Goal: Navigation & Orientation: Find specific page/section

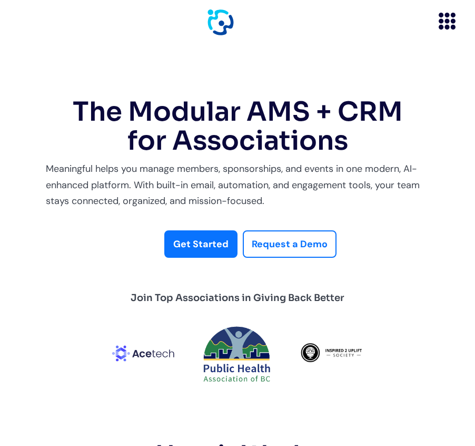
click at [443, 20] on icon "menu" at bounding box center [441, 21] width 5 height 5
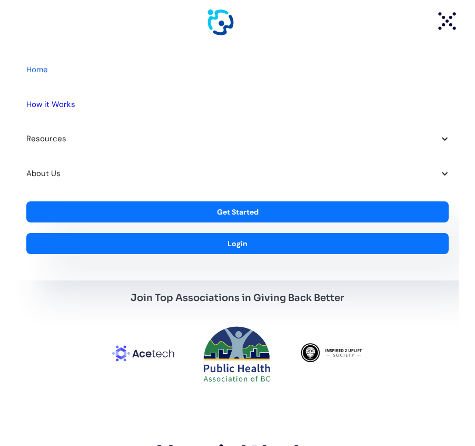
click at [440, 171] on div "About Us" at bounding box center [238, 174] width 444 height 35
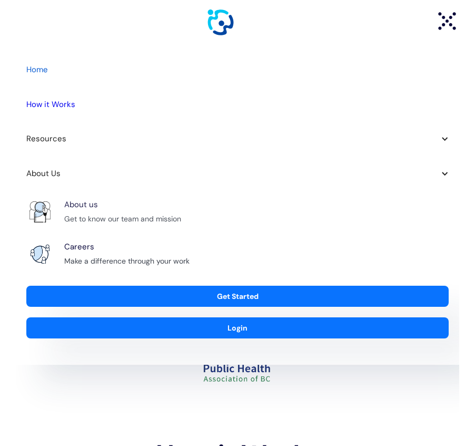
click at [81, 215] on div "Get to know our team and mission" at bounding box center [122, 219] width 117 height 13
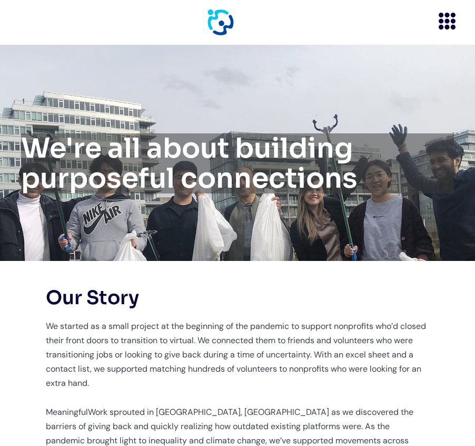
click at [448, 20] on icon "menu" at bounding box center [447, 21] width 5 height 5
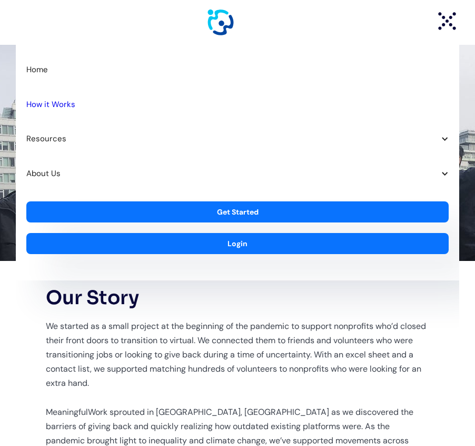
click at [441, 15] on icon "menu" at bounding box center [440, 14] width 3 height 3
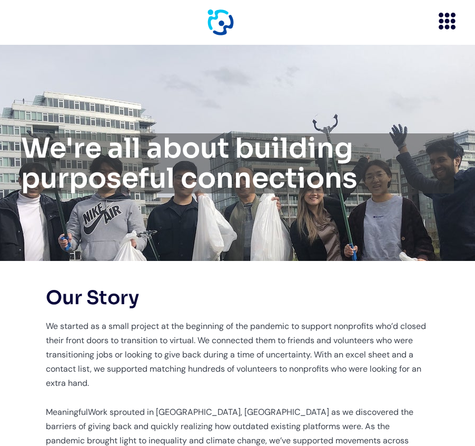
click at [452, 14] on icon "menu" at bounding box center [453, 15] width 5 height 5
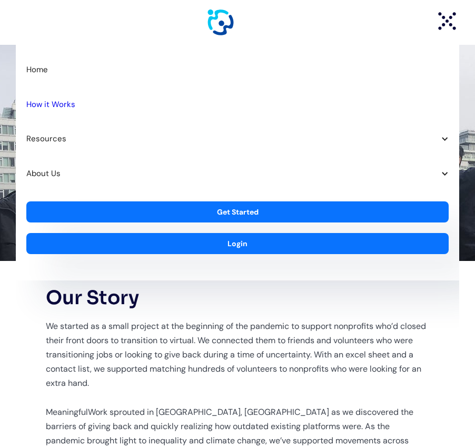
click at [452, 14] on icon "menu" at bounding box center [447, 21] width 24 height 24
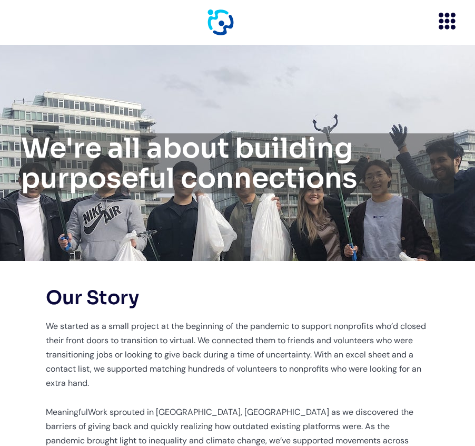
click at [452, 14] on icon "menu" at bounding box center [453, 15] width 5 height 5
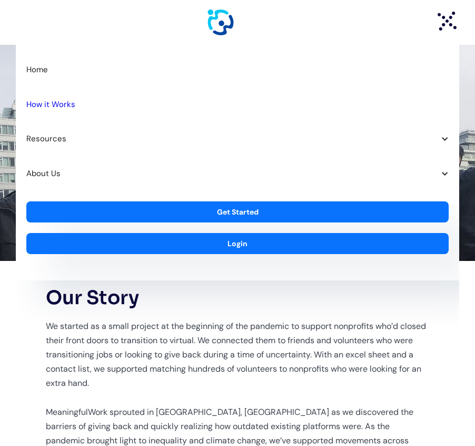
click at [452, 14] on icon "menu" at bounding box center [447, 21] width 24 height 24
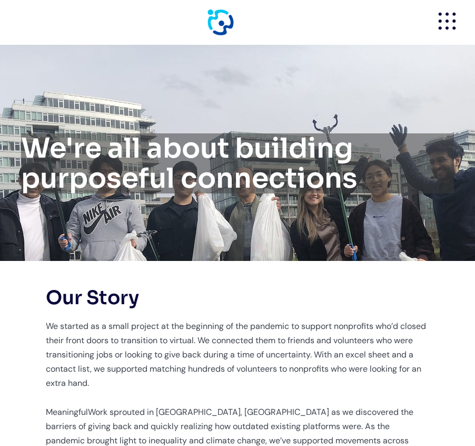
click at [453, 14] on icon "menu" at bounding box center [454, 14] width 3 height 3
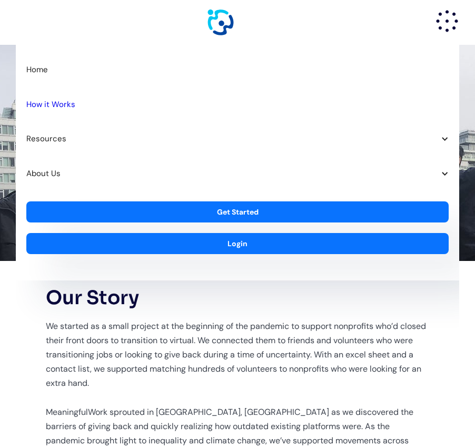
click at [452, 14] on icon "menu" at bounding box center [447, 21] width 24 height 24
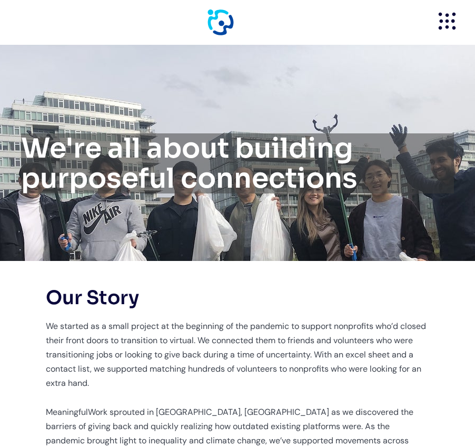
click at [453, 14] on icon "menu" at bounding box center [455, 15] width 4 height 4
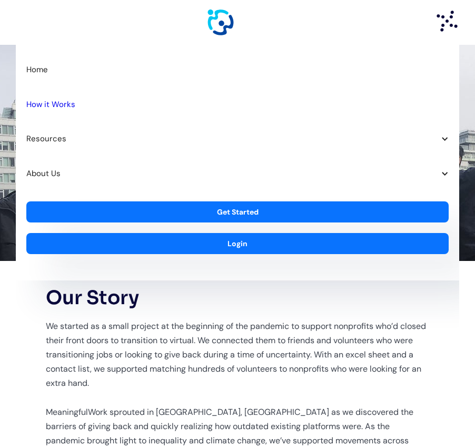
click at [452, 14] on icon "menu" at bounding box center [447, 21] width 24 height 24
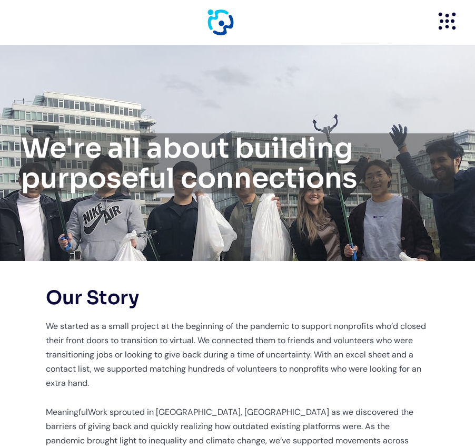
click at [452, 14] on g "menu" at bounding box center [454, 15] width 4 height 4
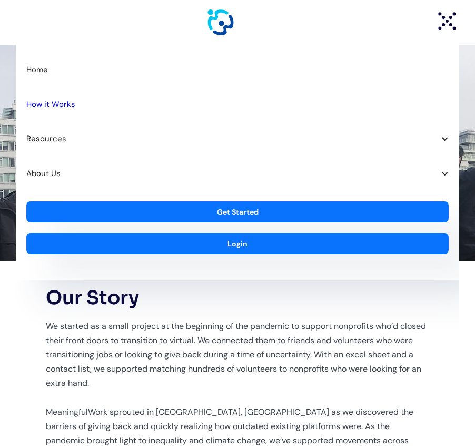
click at [452, 14] on icon "menu" at bounding box center [447, 21] width 24 height 24
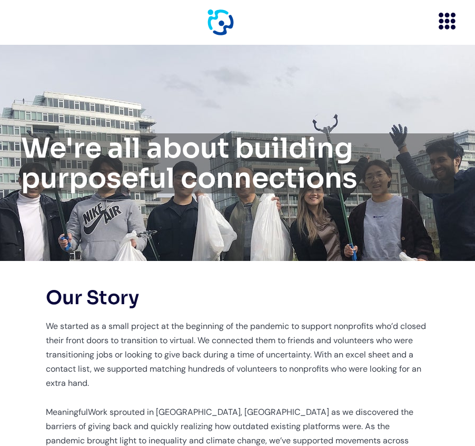
click at [441, 23] on icon "menu" at bounding box center [441, 21] width 5 height 5
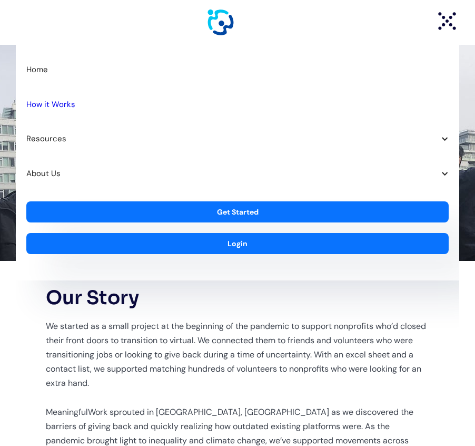
click at [444, 163] on div "About Us" at bounding box center [238, 174] width 444 height 35
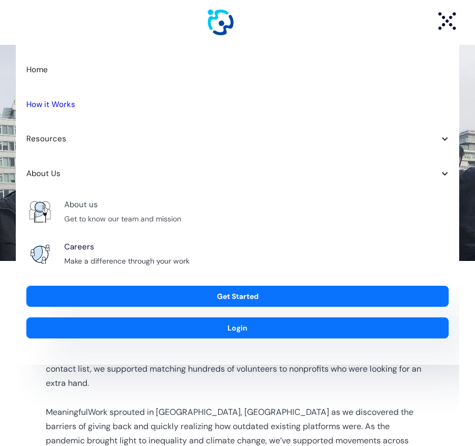
click at [85, 203] on div "About us" at bounding box center [81, 205] width 34 height 14
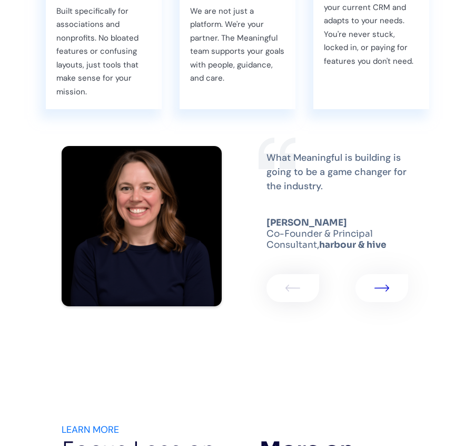
scroll to position [1661, 0]
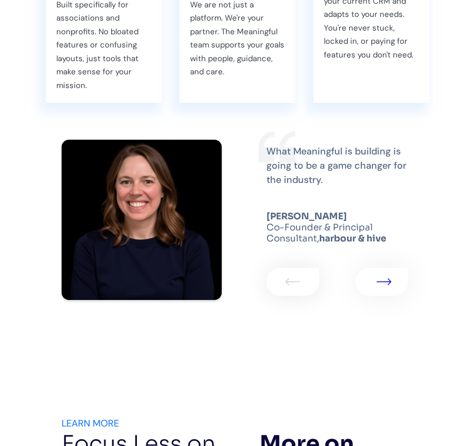
click at [384, 285] on img "1 of 2" at bounding box center [384, 281] width 15 height 6
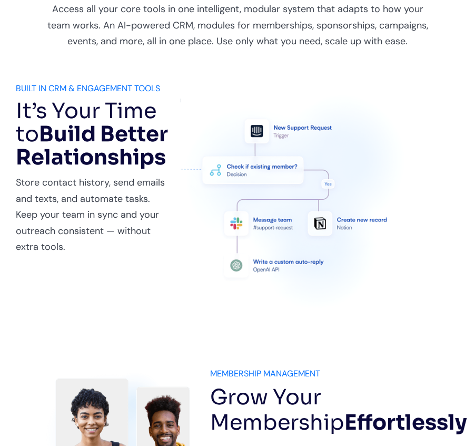
scroll to position [0, 0]
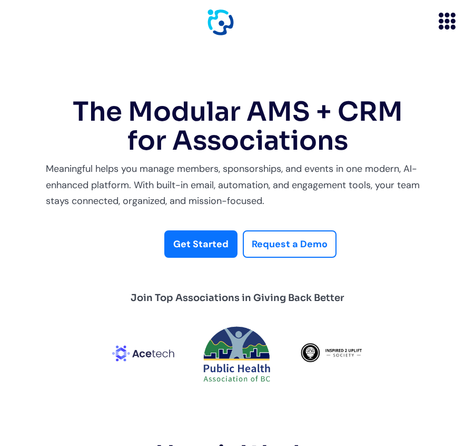
click at [452, 30] on icon "menu" at bounding box center [447, 21] width 24 height 24
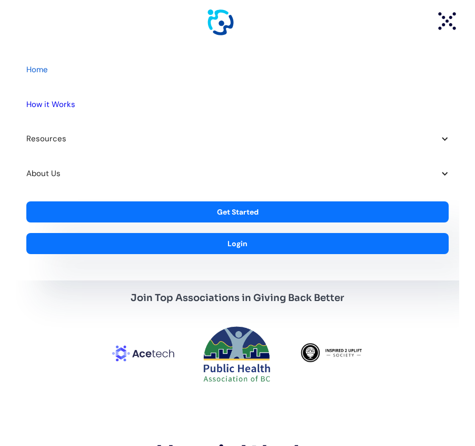
click at [443, 26] on icon "menu" at bounding box center [447, 21] width 24 height 24
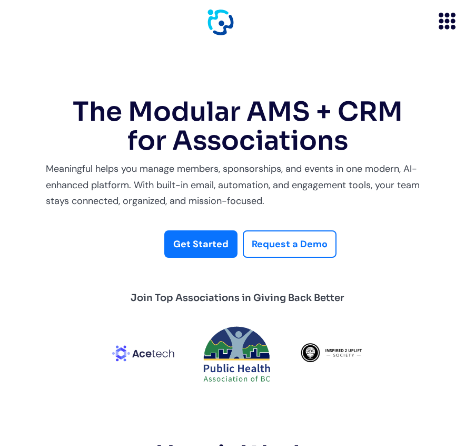
scroll to position [112, 0]
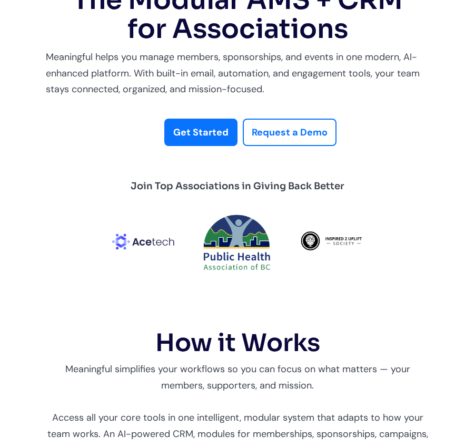
click at [151, 241] on img at bounding box center [144, 241] width 68 height 18
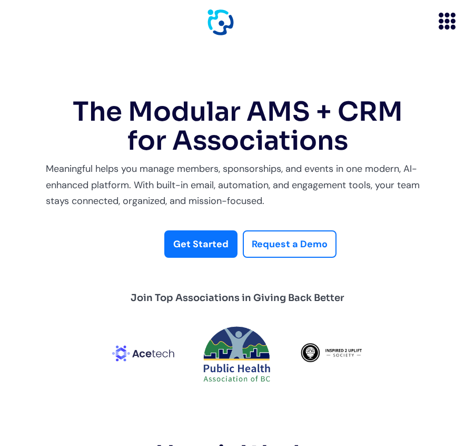
scroll to position [112, 0]
